Goal: Task Accomplishment & Management: Manage account settings

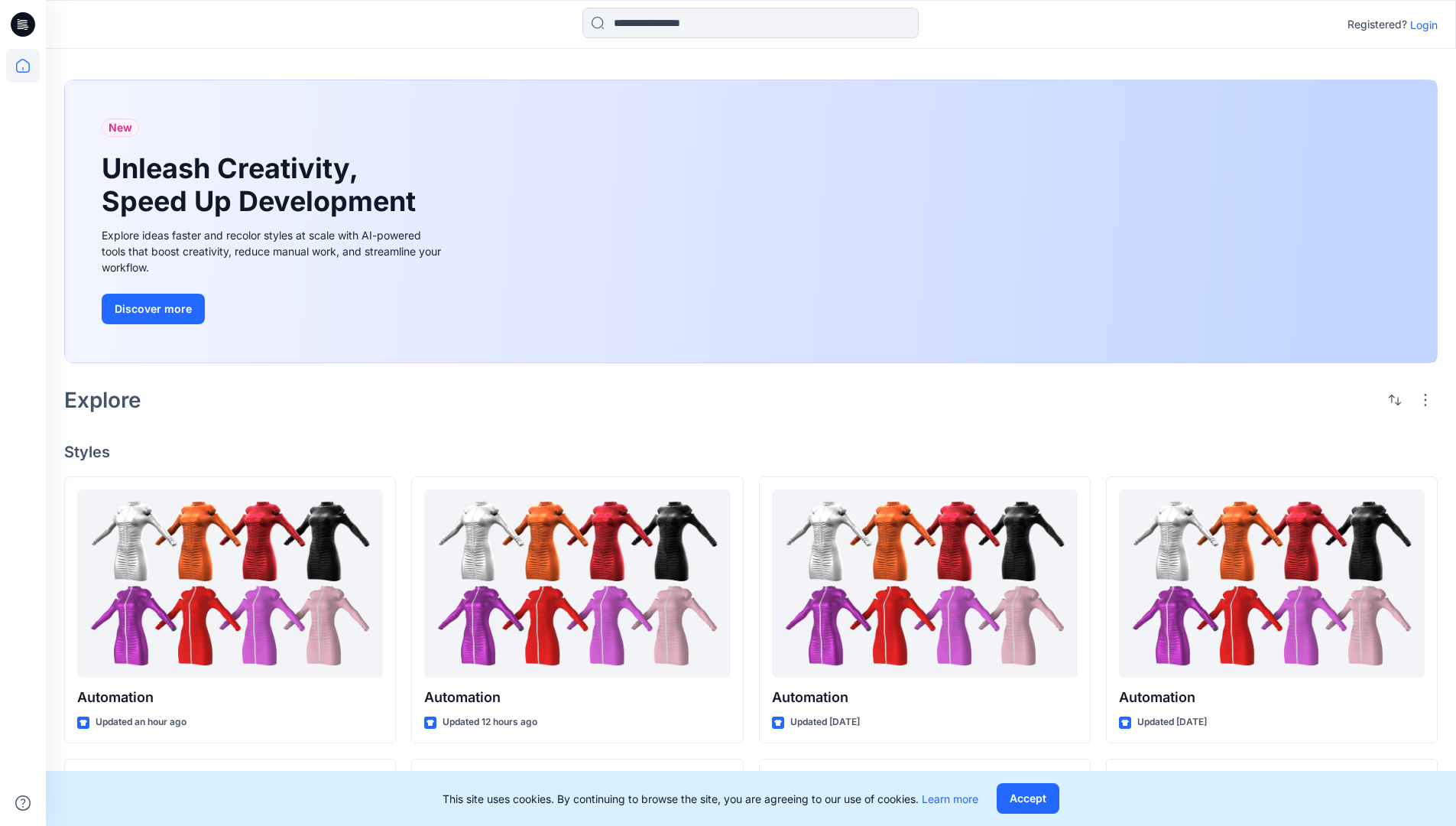
click at [1420, 24] on p "Login" at bounding box center [1423, 25] width 28 height 16
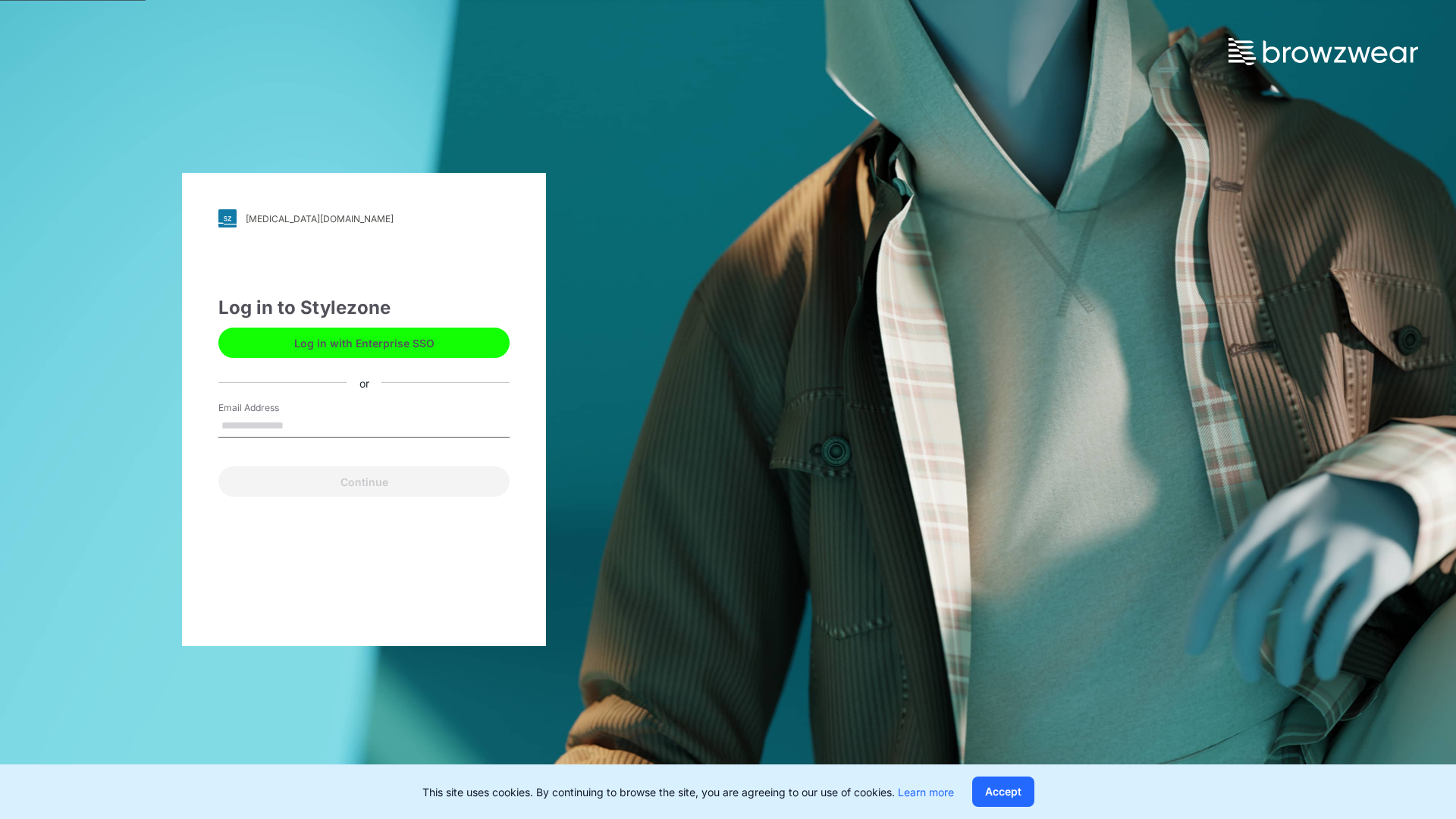
click at [299, 424] on input "Email Address" at bounding box center [364, 426] width 291 height 23
type input "**********"
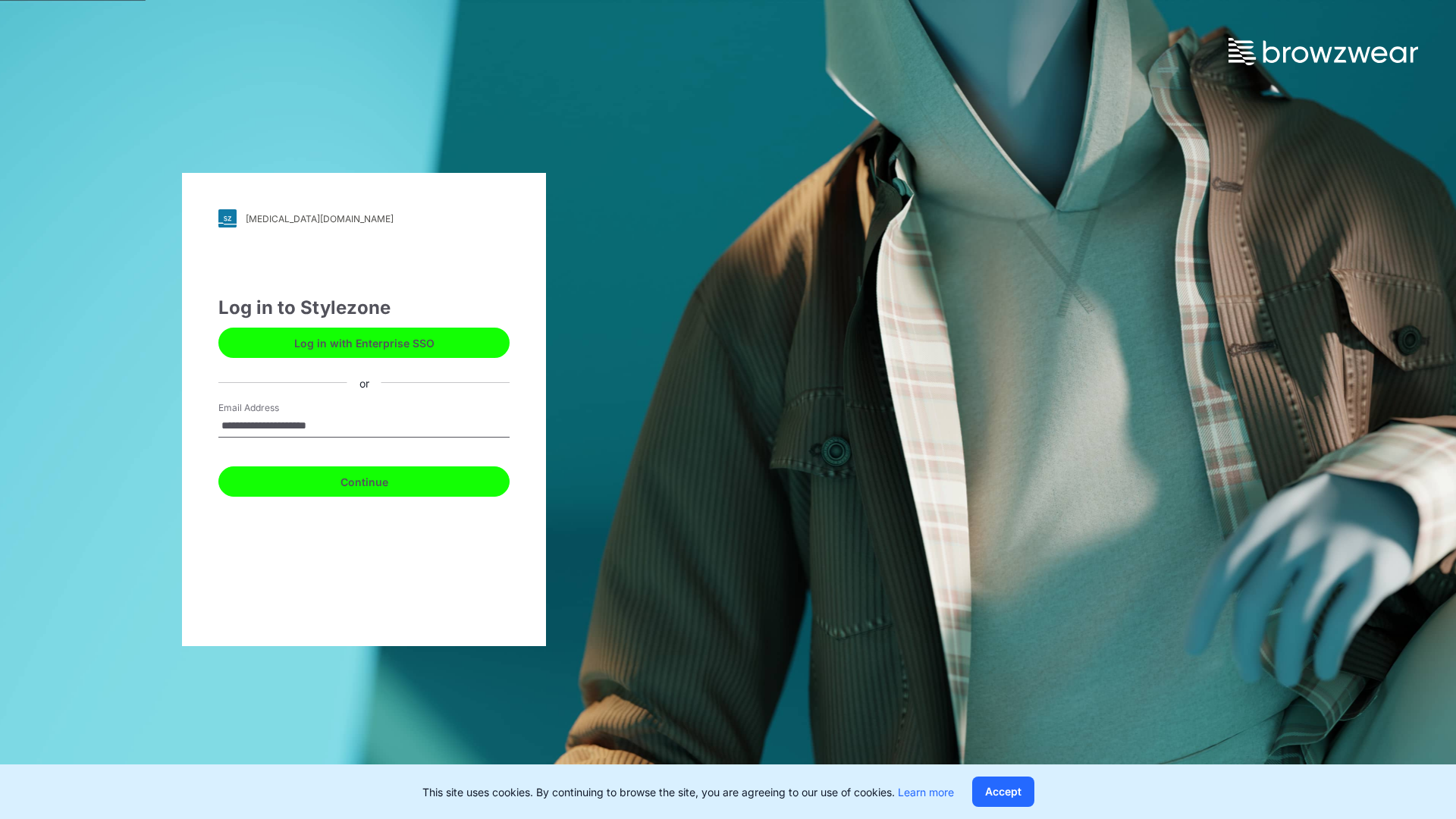
click at [381, 479] on button "Continue" at bounding box center [364, 482] width 291 height 31
